Goal: Navigation & Orientation: Find specific page/section

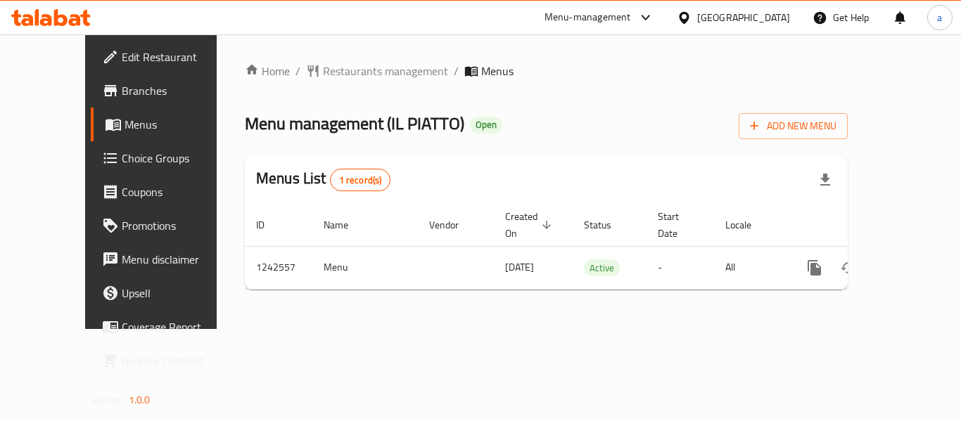
click at [692, 16] on icon at bounding box center [684, 18] width 15 height 15
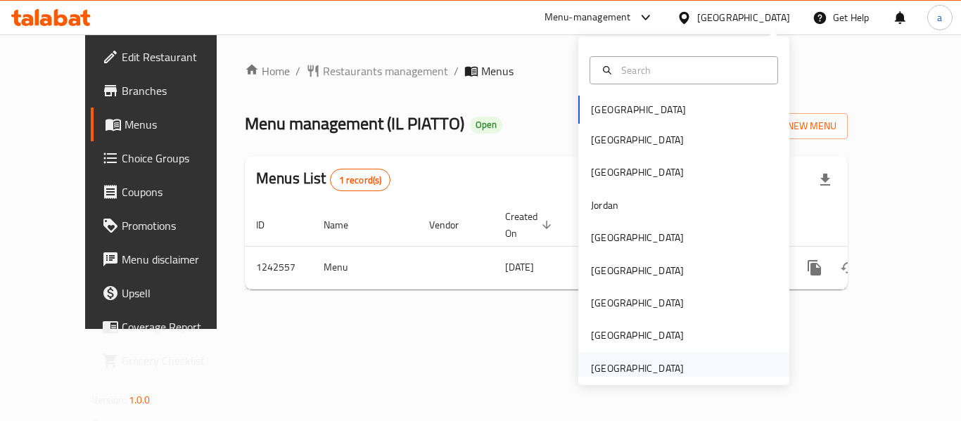
click at [657, 366] on div "[GEOGRAPHIC_DATA]" at bounding box center [637, 368] width 93 height 15
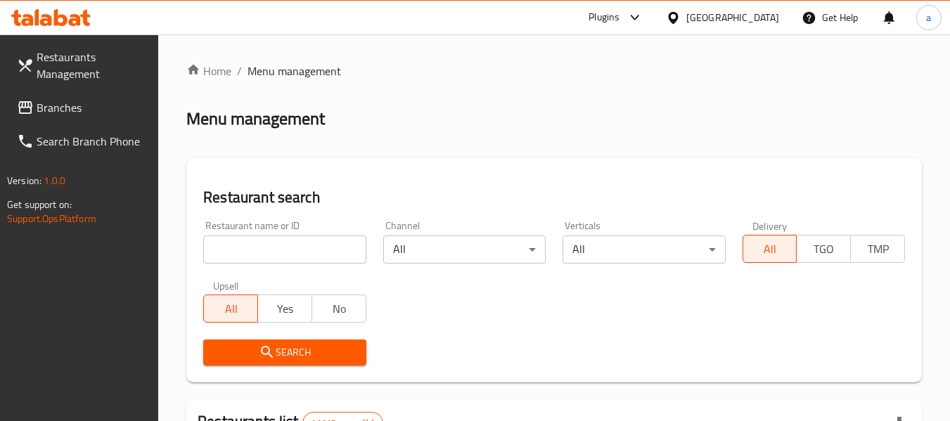
click at [75, 101] on span "Branches" at bounding box center [92, 107] width 111 height 17
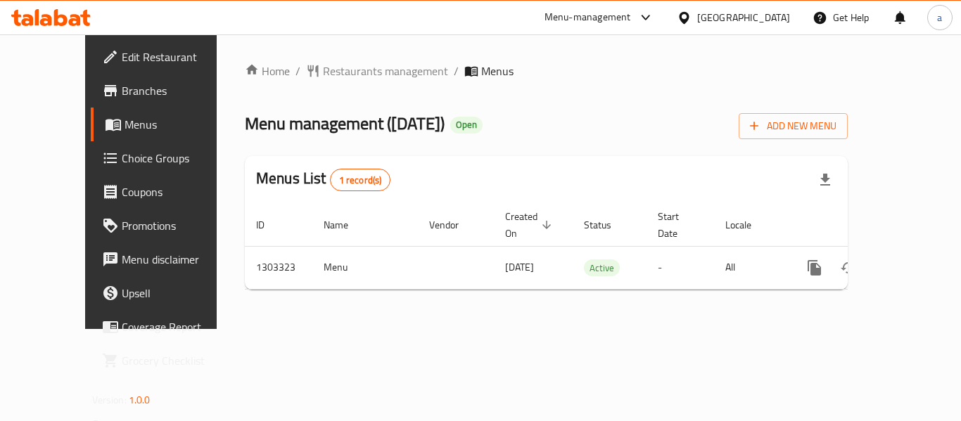
click at [730, 16] on div "[GEOGRAPHIC_DATA]" at bounding box center [743, 17] width 93 height 15
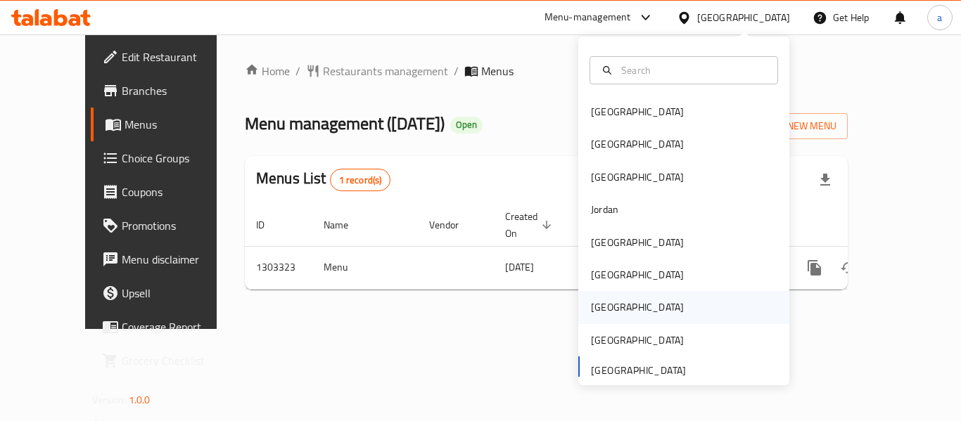
click at [603, 296] on div "[GEOGRAPHIC_DATA]" at bounding box center [637, 307] width 115 height 32
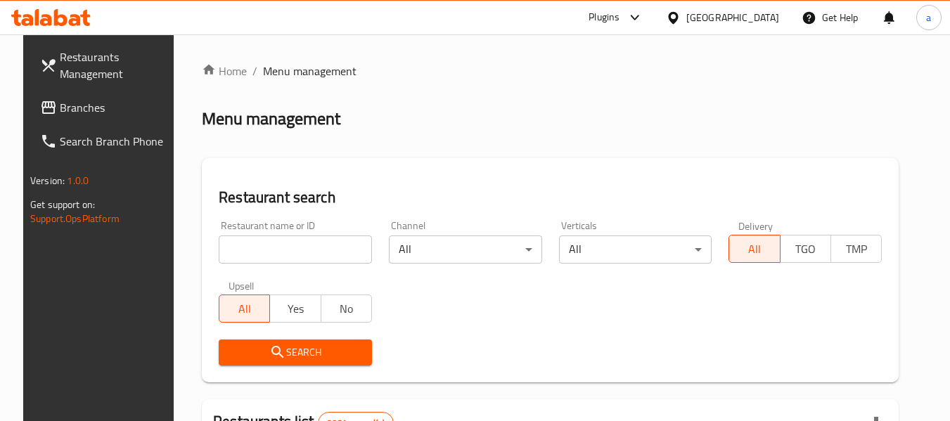
click at [96, 105] on span "Branches" at bounding box center [115, 107] width 111 height 17
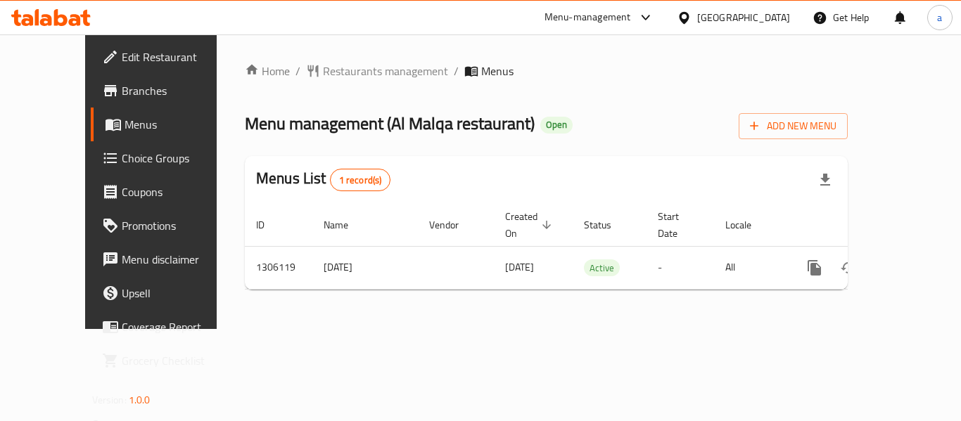
click at [689, 15] on icon at bounding box center [684, 17] width 10 height 12
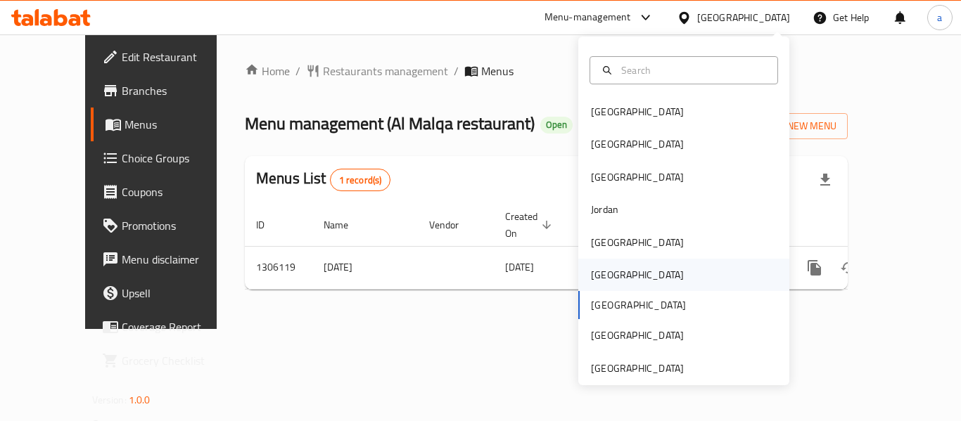
click at [599, 268] on div "[GEOGRAPHIC_DATA]" at bounding box center [637, 274] width 93 height 15
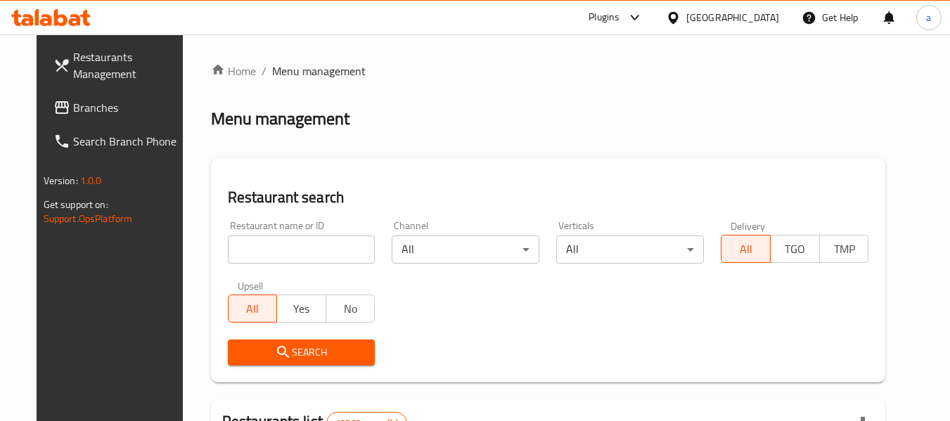
click at [73, 101] on span "Branches" at bounding box center [128, 107] width 111 height 17
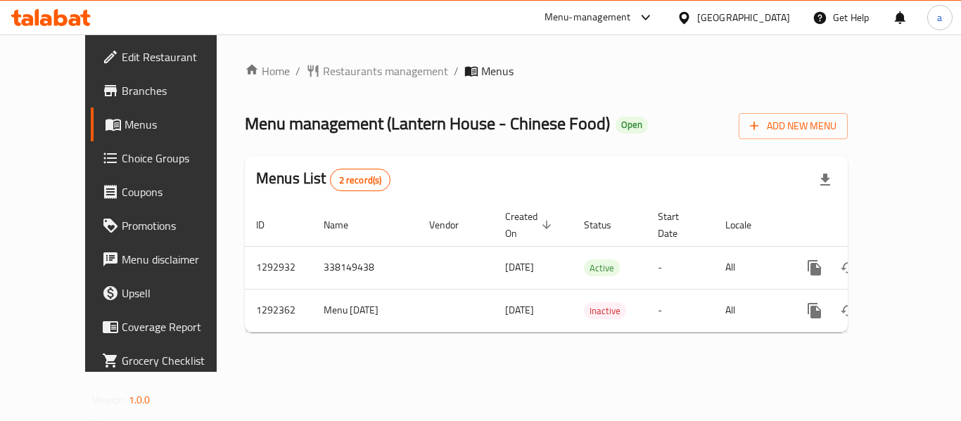
click at [764, 21] on div "[GEOGRAPHIC_DATA]" at bounding box center [743, 17] width 93 height 15
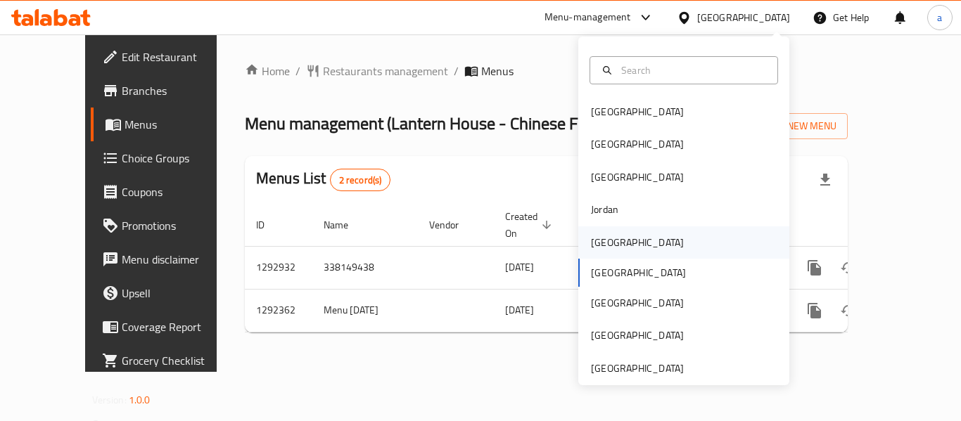
click at [620, 241] on div "[GEOGRAPHIC_DATA]" at bounding box center [637, 243] width 115 height 32
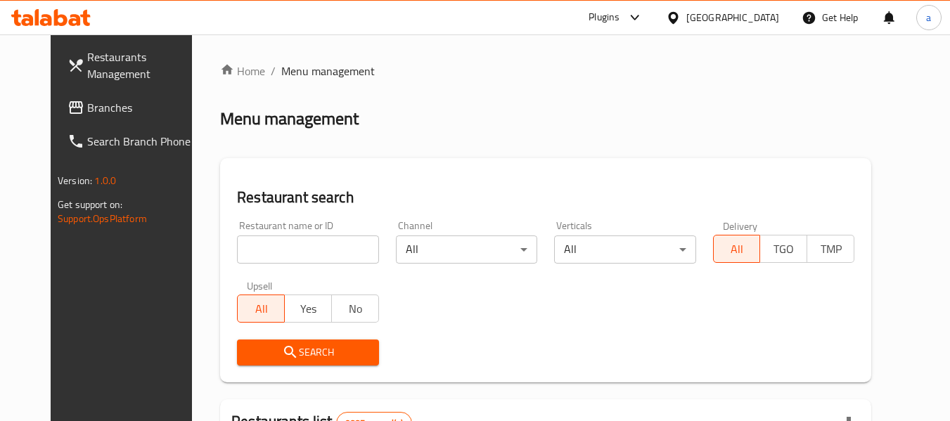
click at [101, 117] on link "Branches" at bounding box center [132, 108] width 153 height 34
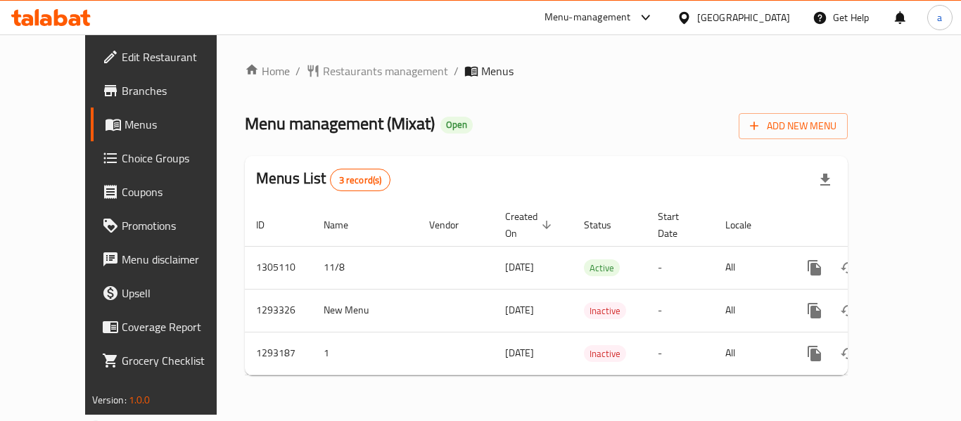
click at [290, 58] on div "Home / Restaurants management / Menus Menu management ( Mixat ) Open Add New Me…" at bounding box center [546, 224] width 659 height 381
click at [323, 70] on span "Restaurants management" at bounding box center [385, 71] width 125 height 17
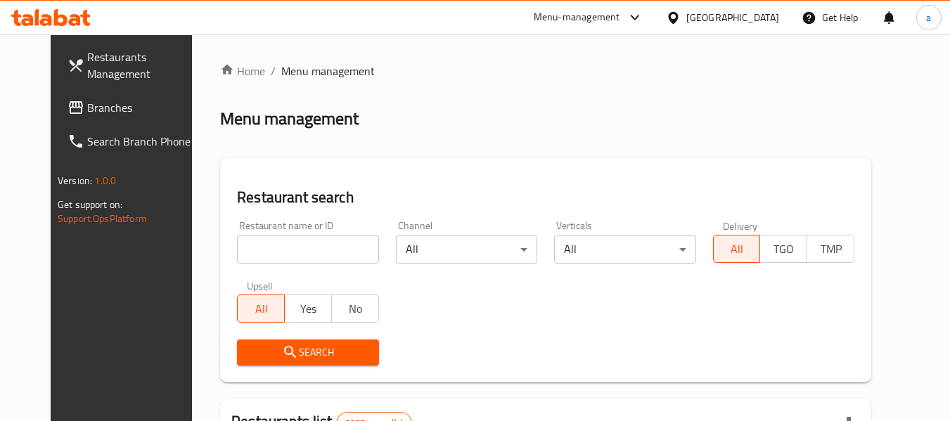
click at [98, 120] on link "Branches" at bounding box center [132, 108] width 153 height 34
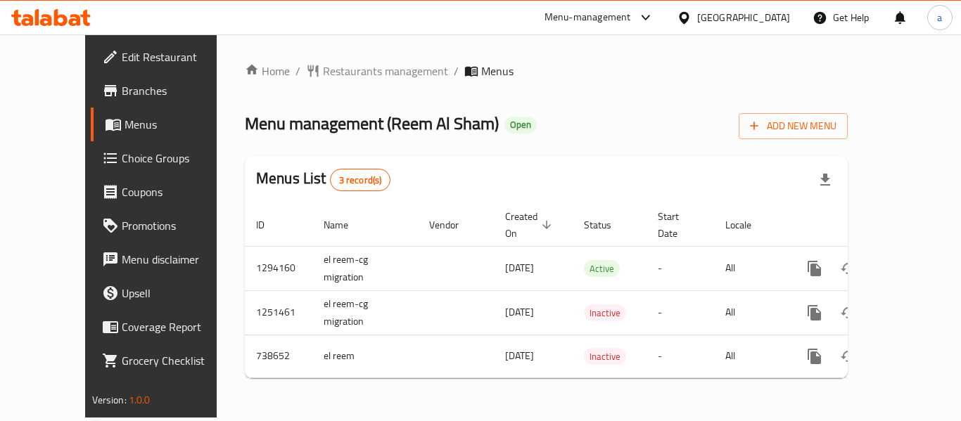
click at [697, 12] on div at bounding box center [687, 17] width 20 height 15
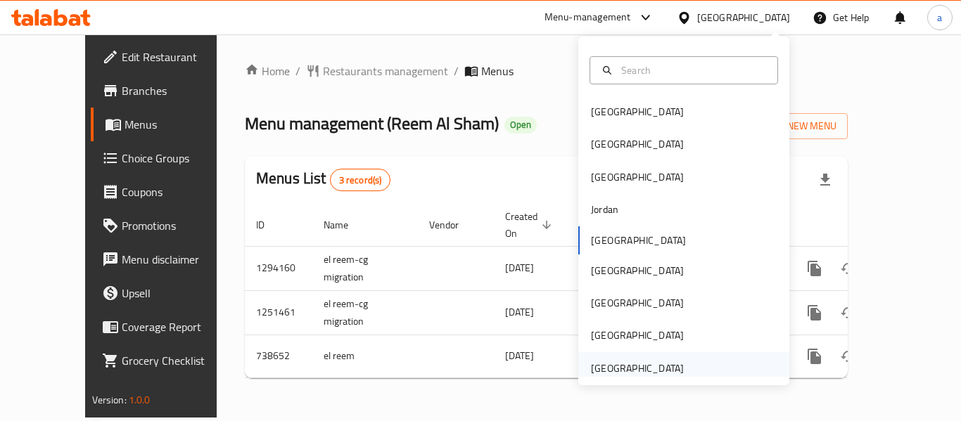
click at [597, 368] on div "[GEOGRAPHIC_DATA]" at bounding box center [637, 368] width 93 height 15
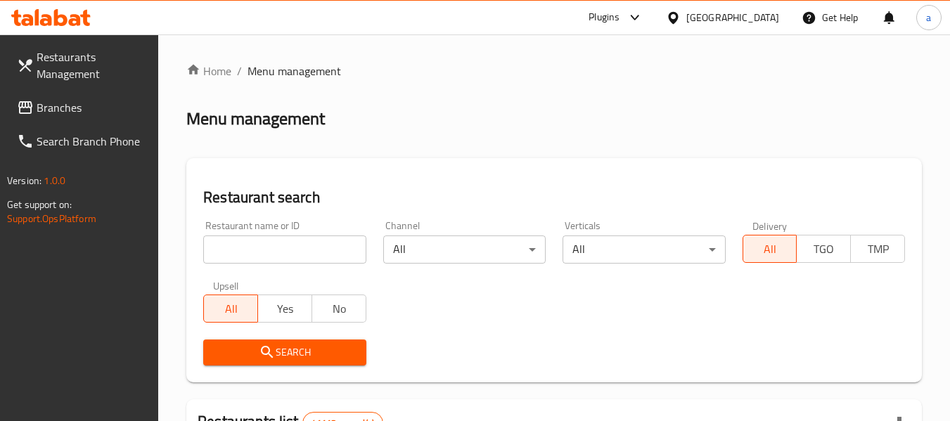
click at [35, 118] on link "Branches" at bounding box center [82, 108] width 153 height 34
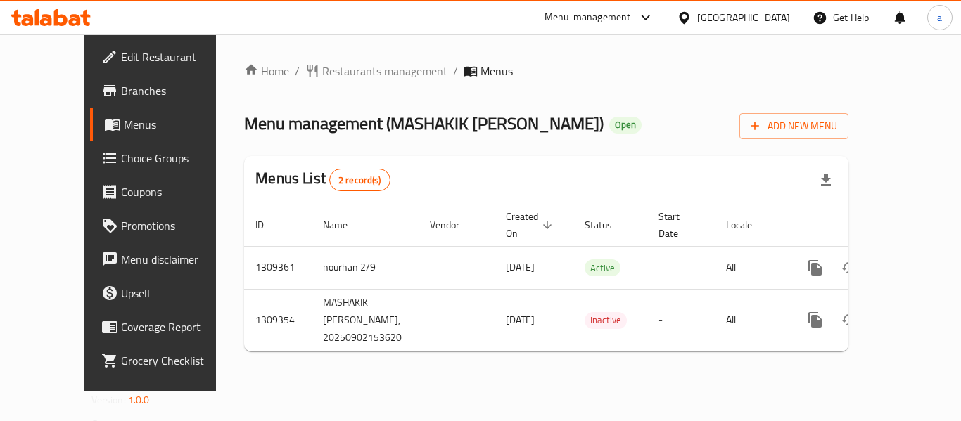
click at [733, 27] on div "[GEOGRAPHIC_DATA]" at bounding box center [734, 18] width 136 height 34
click at [687, 15] on icon at bounding box center [684, 18] width 15 height 15
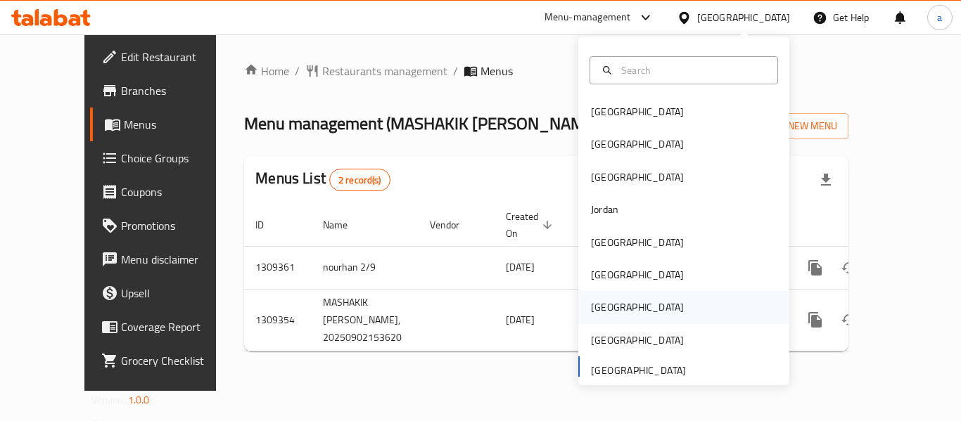
click at [593, 303] on div "[GEOGRAPHIC_DATA]" at bounding box center [637, 307] width 93 height 15
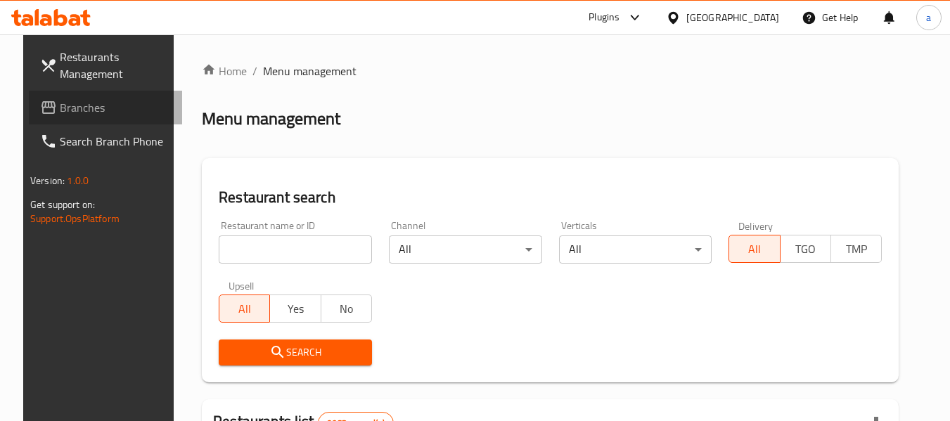
click at [111, 97] on link "Branches" at bounding box center [105, 108] width 153 height 34
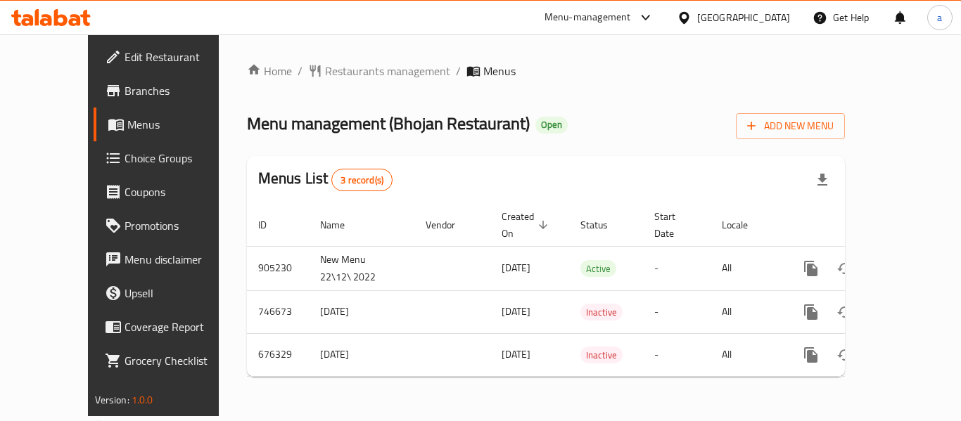
click at [769, 21] on div "[GEOGRAPHIC_DATA]" at bounding box center [743, 17] width 93 height 15
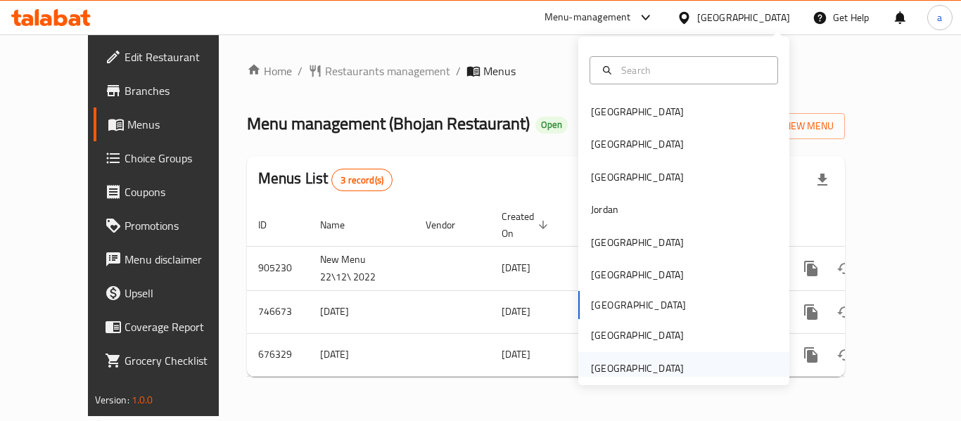
click at [606, 357] on div "[GEOGRAPHIC_DATA]" at bounding box center [637, 368] width 115 height 32
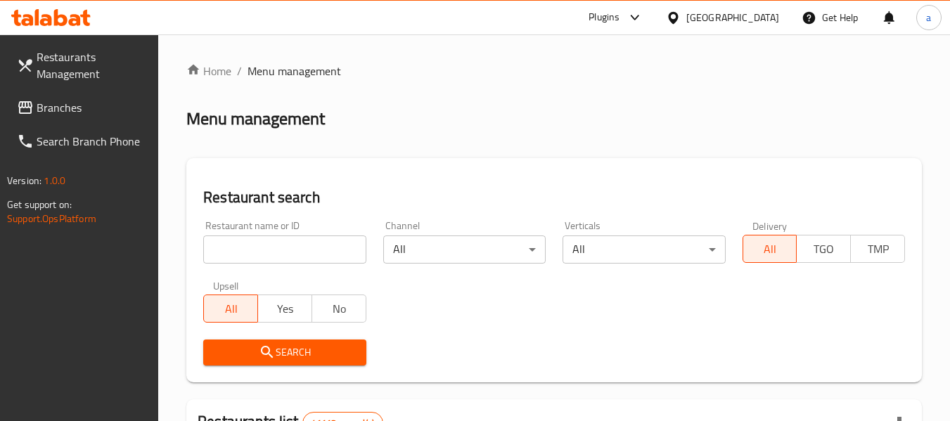
click at [112, 103] on span "Branches" at bounding box center [92, 107] width 111 height 17
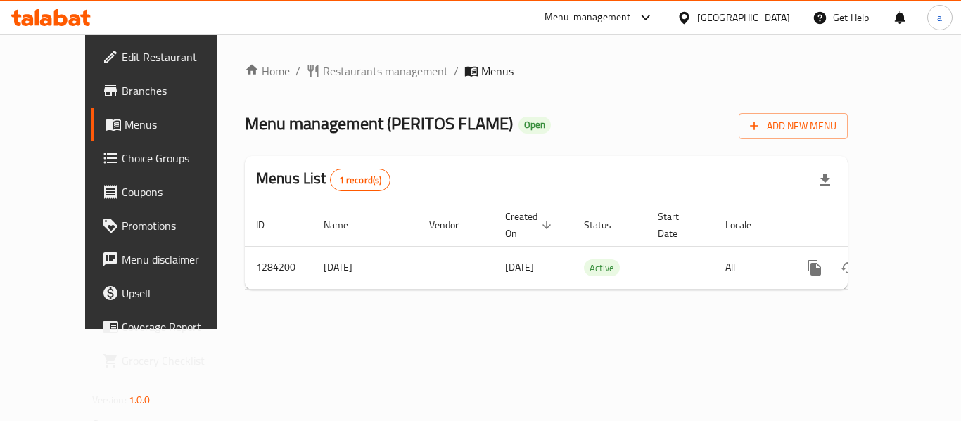
click at [310, 84] on div "Home / Restaurants management / Menus Menu management ( PERITOS FLAME ) Open Ad…" at bounding box center [546, 182] width 603 height 238
click at [323, 65] on span "Restaurants management" at bounding box center [385, 71] width 125 height 17
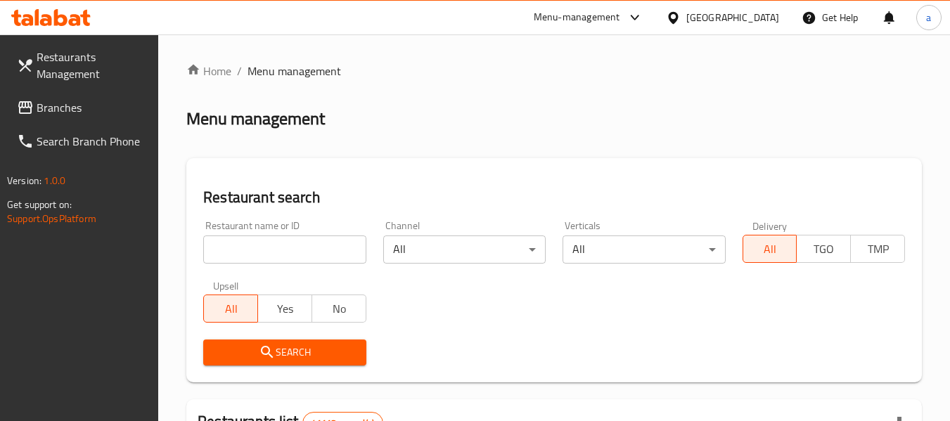
click at [284, 255] on input "search" at bounding box center [284, 250] width 163 height 28
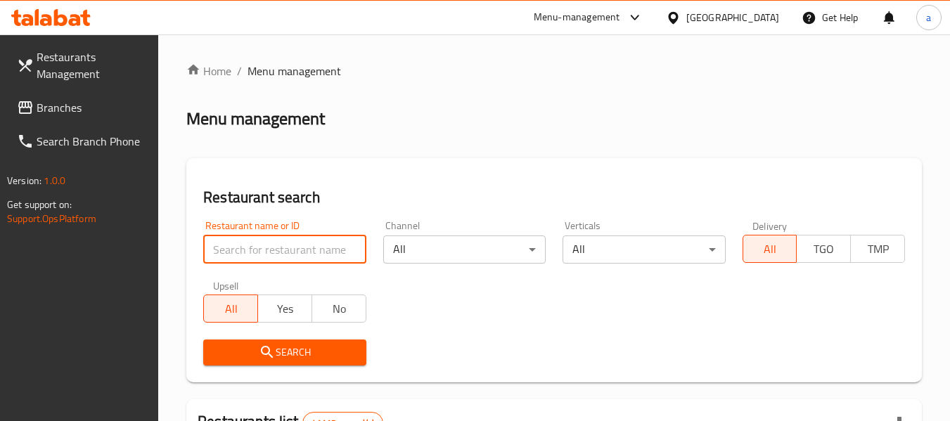
paste input "695598"
type input "695598"
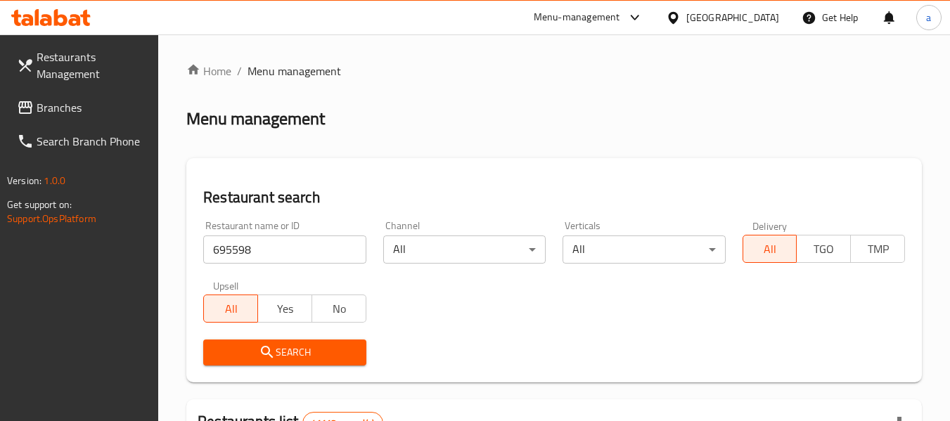
click at [276, 355] on span "Search" at bounding box center [285, 353] width 140 height 18
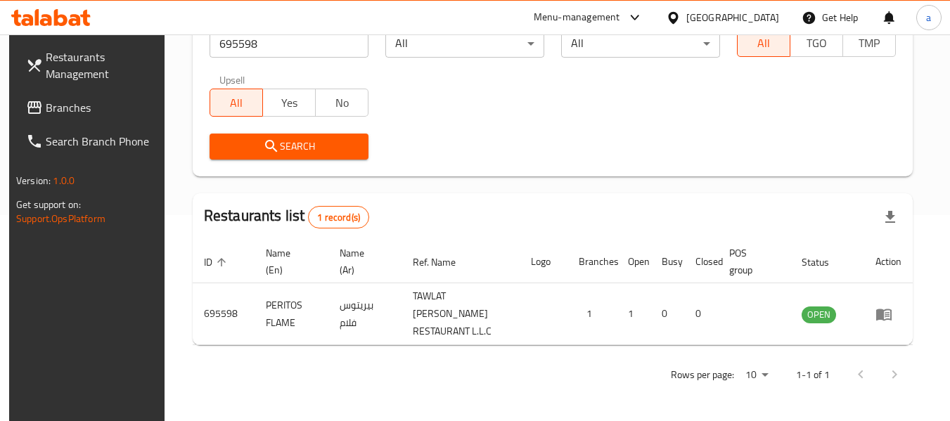
scroll to position [194, 0]
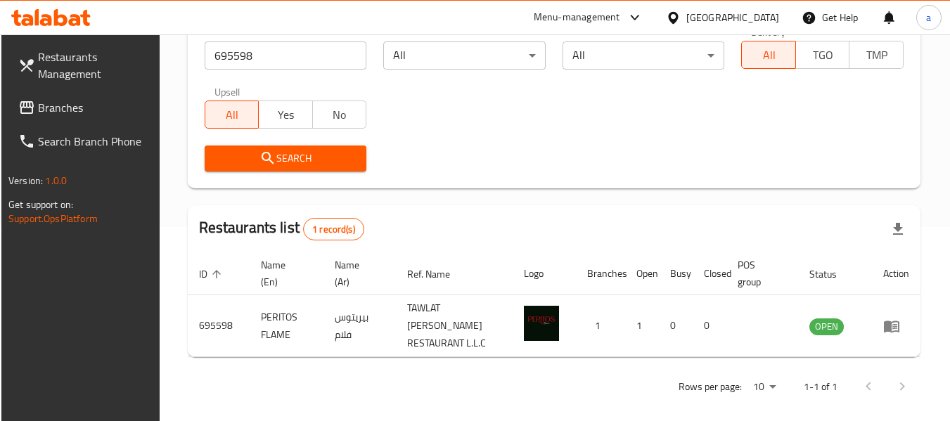
click at [722, 10] on div "[GEOGRAPHIC_DATA]" at bounding box center [733, 17] width 93 height 15
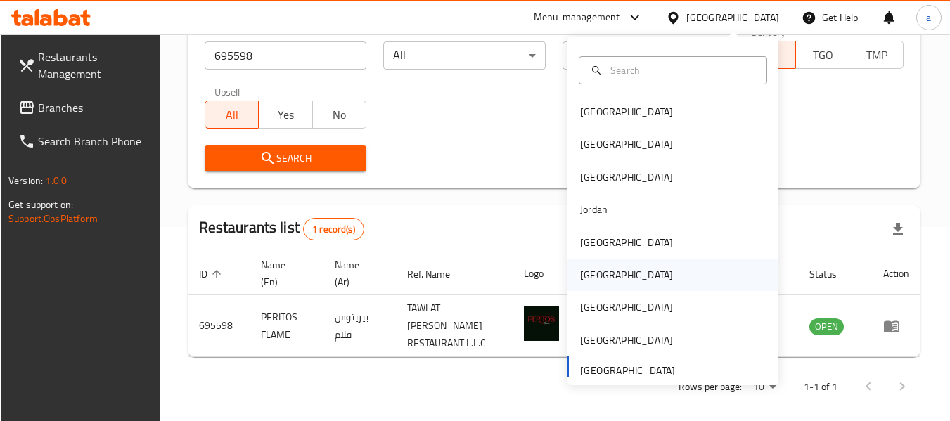
click at [599, 265] on div "[GEOGRAPHIC_DATA]" at bounding box center [626, 275] width 115 height 32
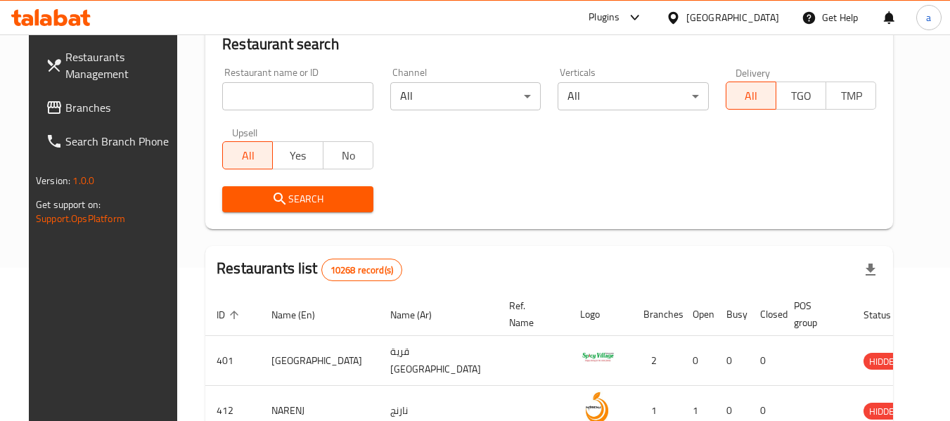
scroll to position [194, 0]
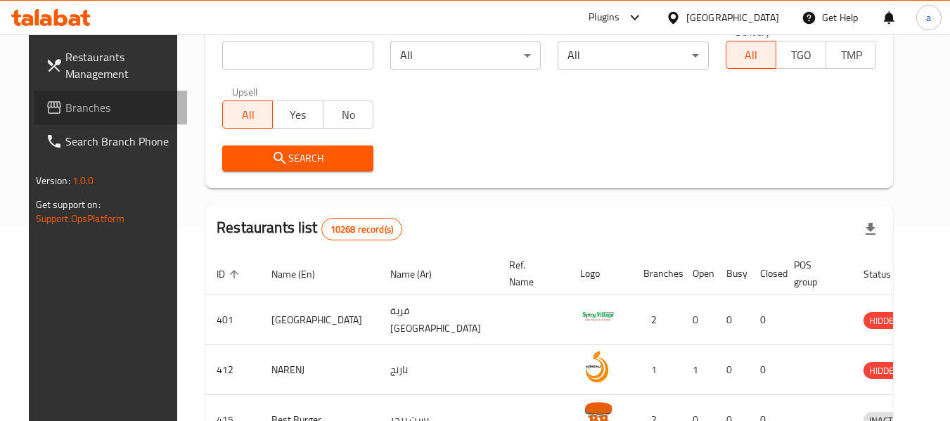
click at [65, 101] on span "Branches" at bounding box center [120, 107] width 111 height 17
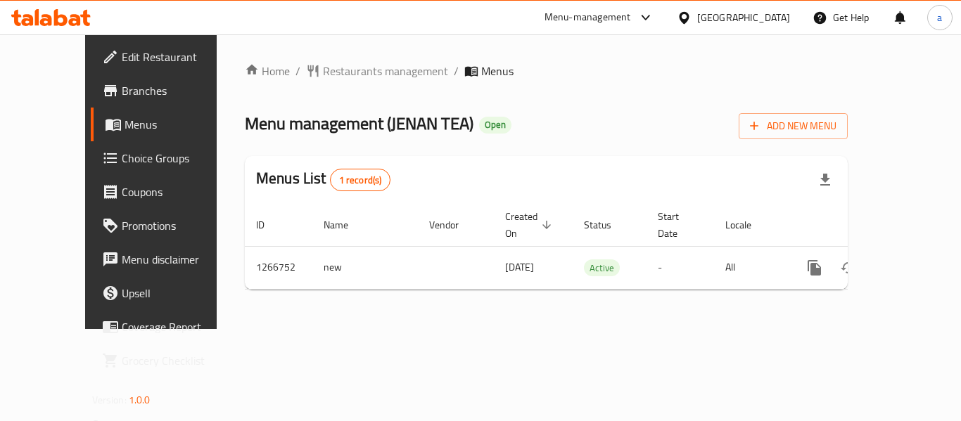
click at [775, 17] on div "[GEOGRAPHIC_DATA]" at bounding box center [743, 17] width 93 height 15
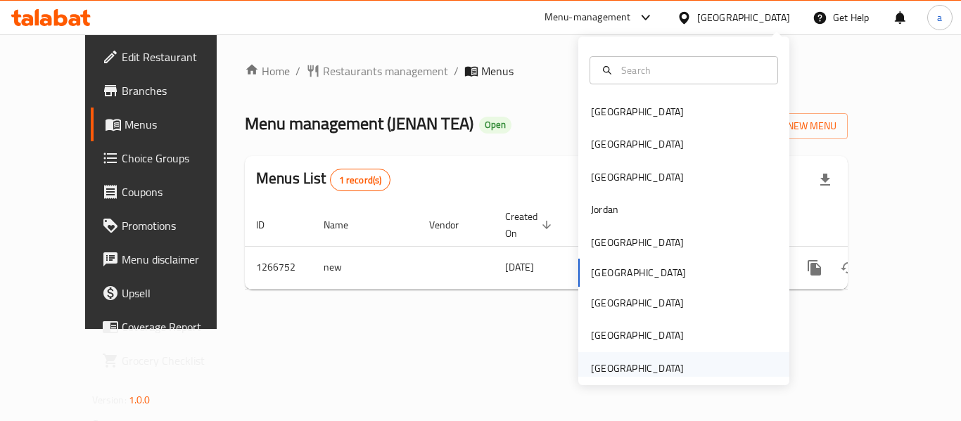
click at [629, 355] on div "[GEOGRAPHIC_DATA]" at bounding box center [637, 368] width 115 height 32
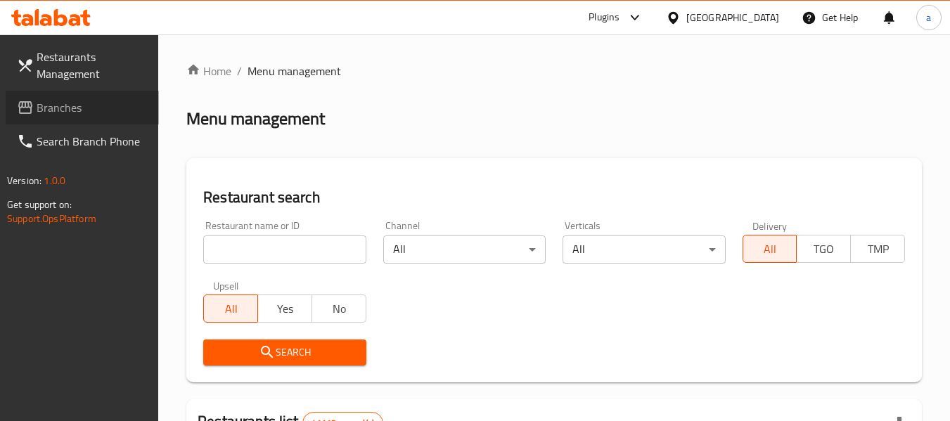
click at [82, 93] on link "Branches" at bounding box center [82, 108] width 153 height 34
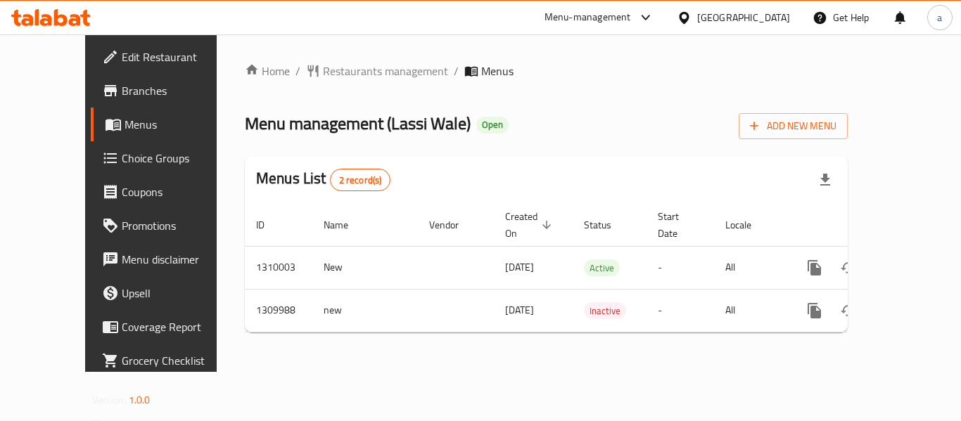
click at [704, 14] on div "[GEOGRAPHIC_DATA]" at bounding box center [743, 17] width 93 height 15
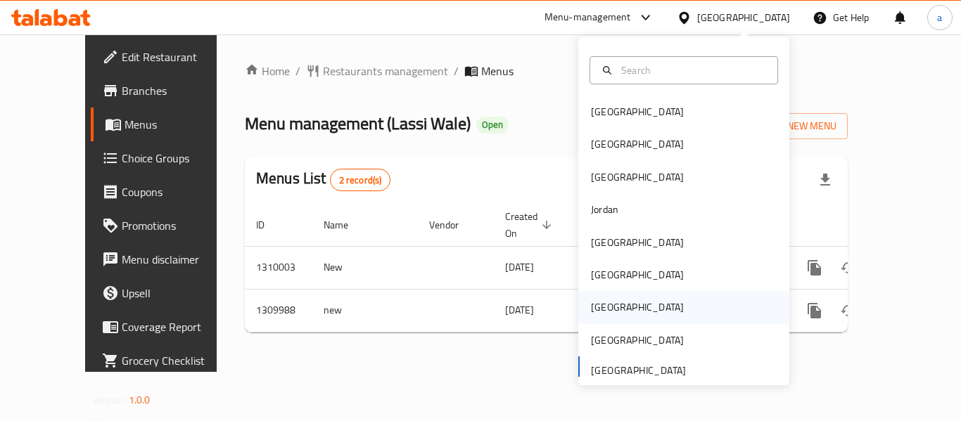
click at [594, 298] on div "[GEOGRAPHIC_DATA]" at bounding box center [637, 307] width 115 height 32
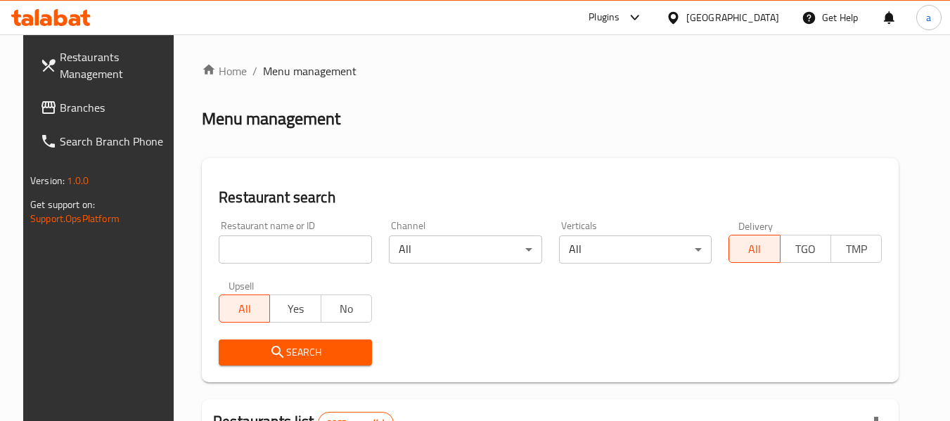
click at [63, 101] on span "Branches" at bounding box center [115, 107] width 111 height 17
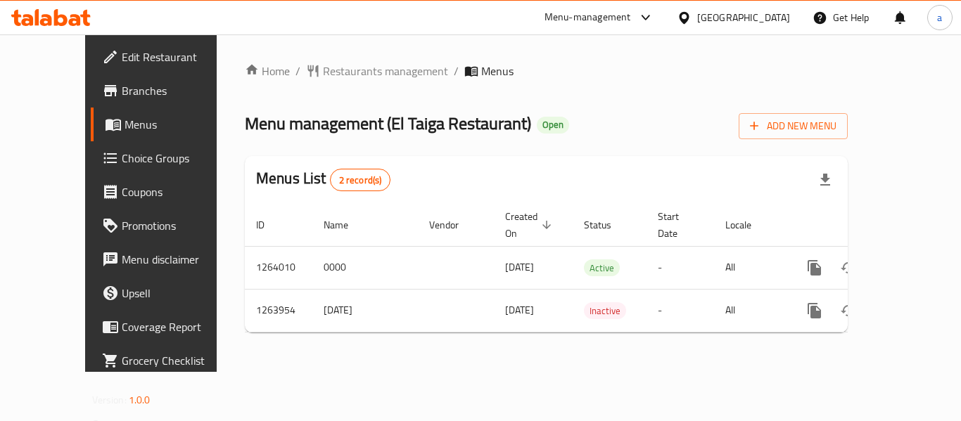
click at [692, 14] on icon at bounding box center [684, 18] width 15 height 15
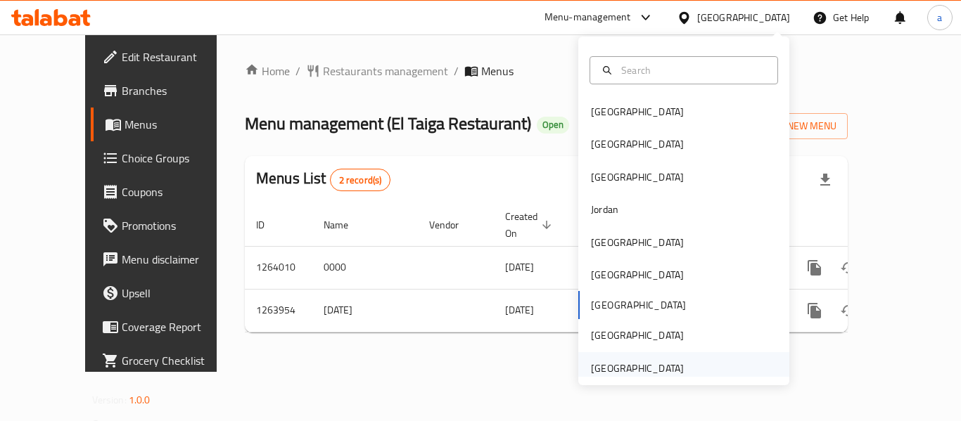
click at [670, 371] on div "[GEOGRAPHIC_DATA]" at bounding box center [637, 368] width 93 height 15
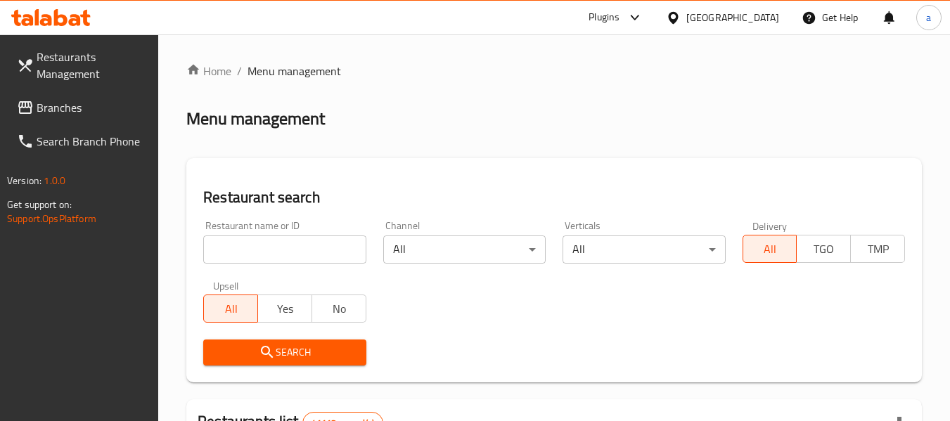
click at [88, 103] on span "Branches" at bounding box center [92, 107] width 111 height 17
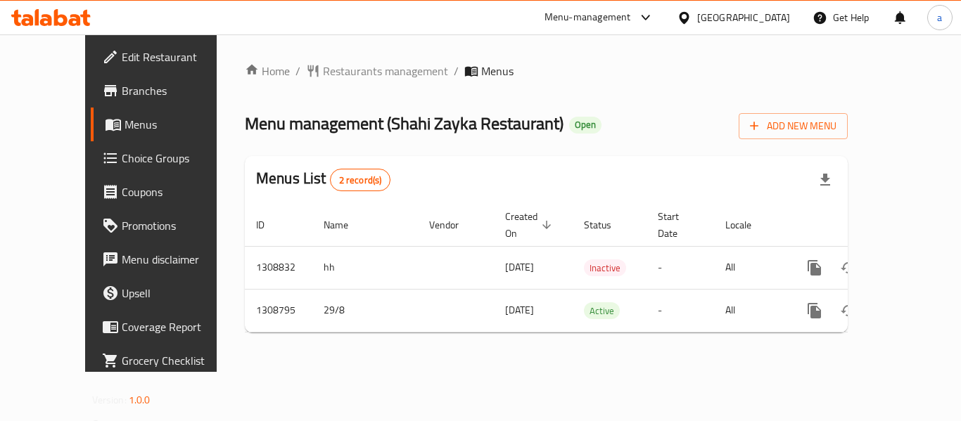
click at [365, 58] on div "Home / Restaurants management / Menus Menu management ( [PERSON_NAME] ​Restaura…" at bounding box center [546, 203] width 659 height 338
click at [357, 65] on span "Restaurants management" at bounding box center [385, 71] width 125 height 17
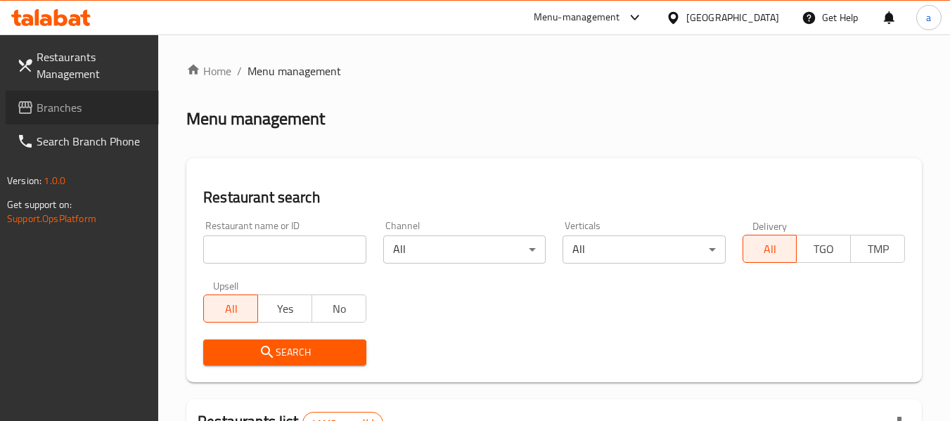
click at [79, 103] on span "Branches" at bounding box center [92, 107] width 111 height 17
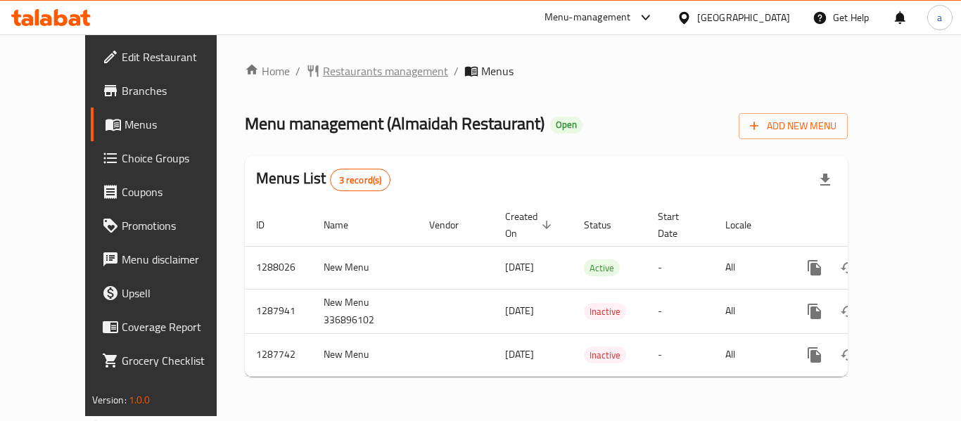
click at [323, 67] on span "Restaurants management" at bounding box center [385, 71] width 125 height 17
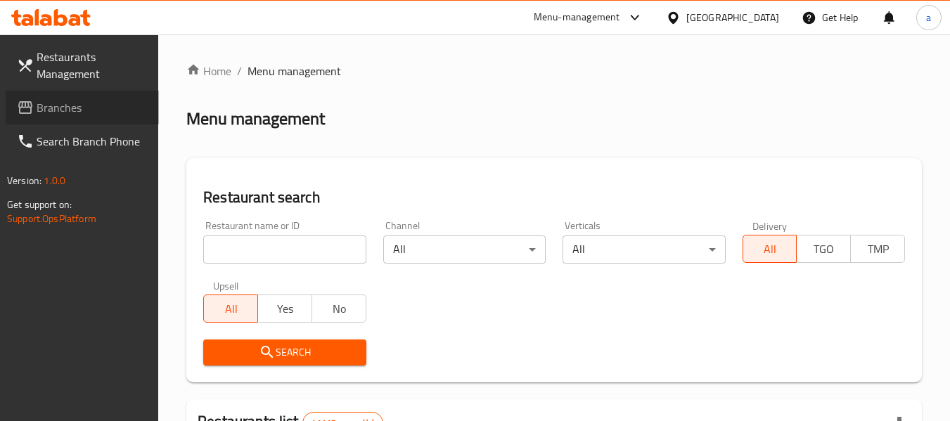
click at [76, 108] on span "Branches" at bounding box center [92, 107] width 111 height 17
